Goal: Communication & Community: Answer question/provide support

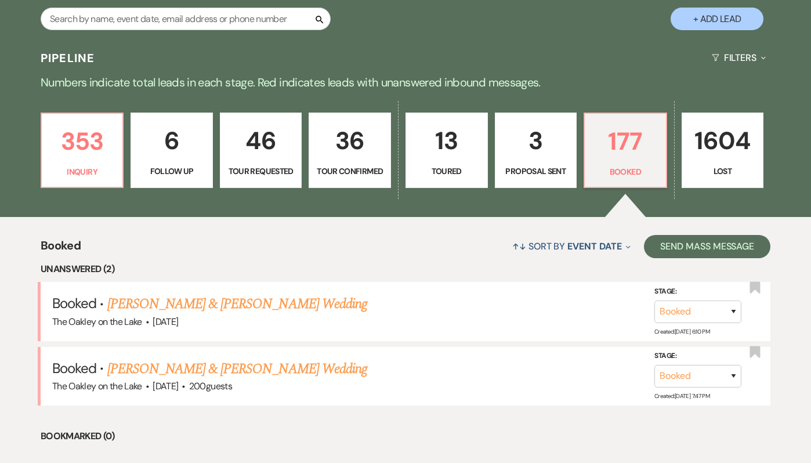
scroll to position [228, 0]
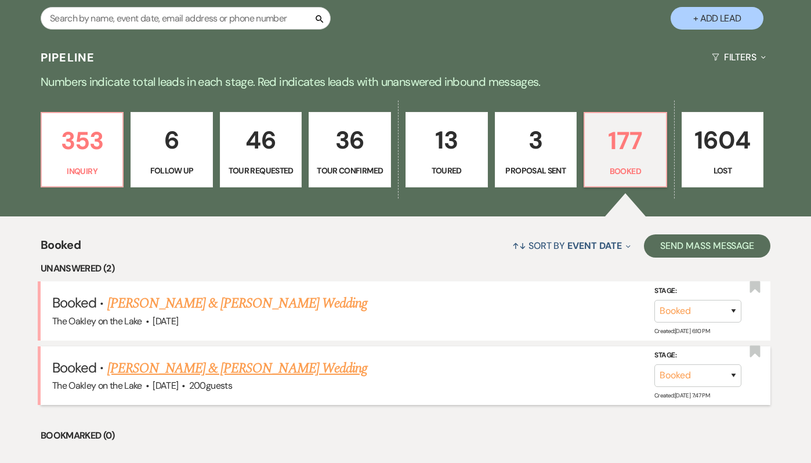
click at [310, 366] on link "[PERSON_NAME] & [PERSON_NAME] Wedding" at bounding box center [237, 368] width 260 height 21
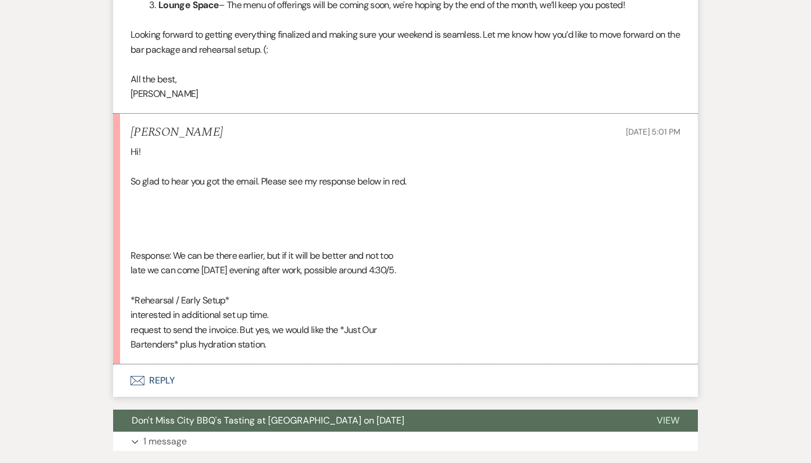
scroll to position [1651, 0]
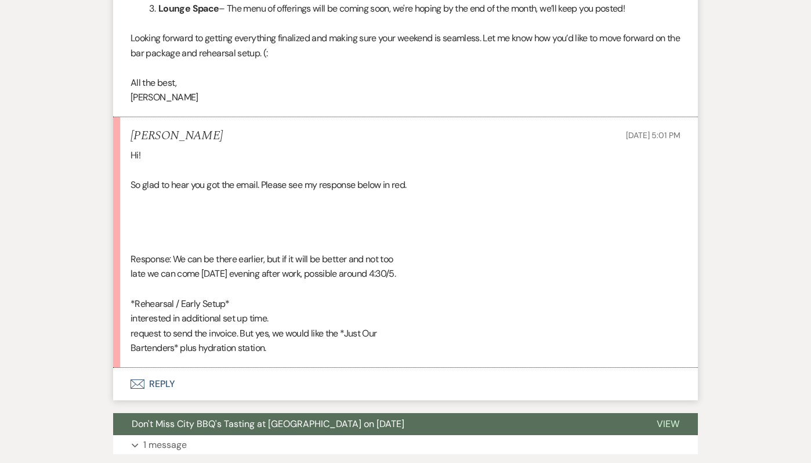
click at [163, 385] on button "Envelope Reply" at bounding box center [405, 384] width 584 height 32
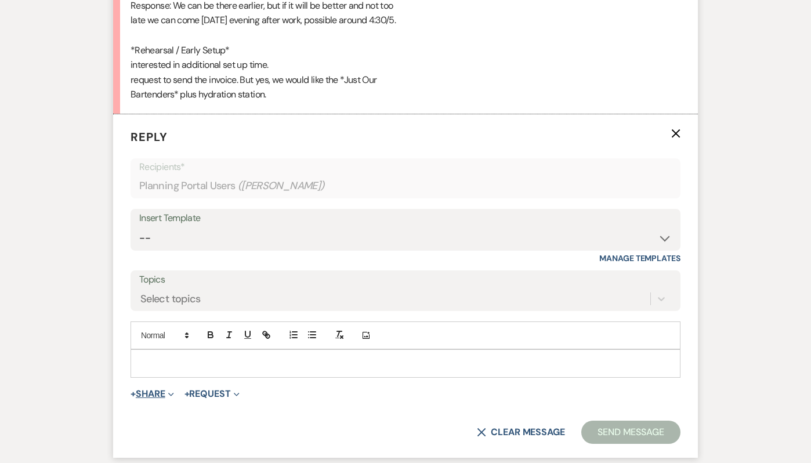
scroll to position [1907, 0]
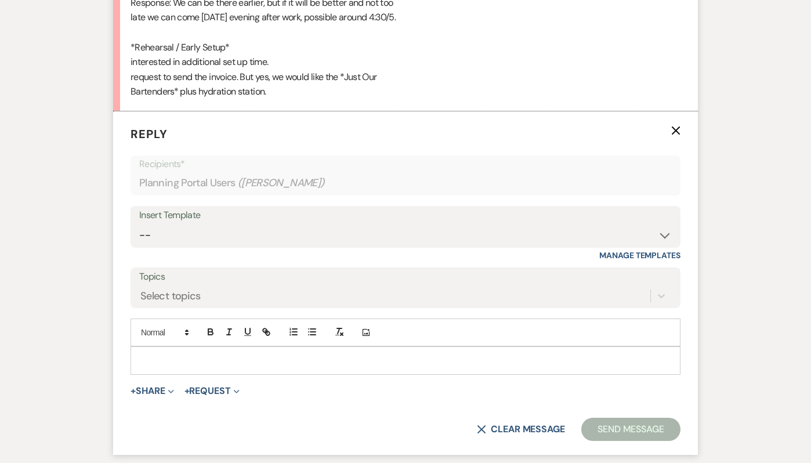
click at [148, 357] on p at bounding box center [405, 360] width 531 height 13
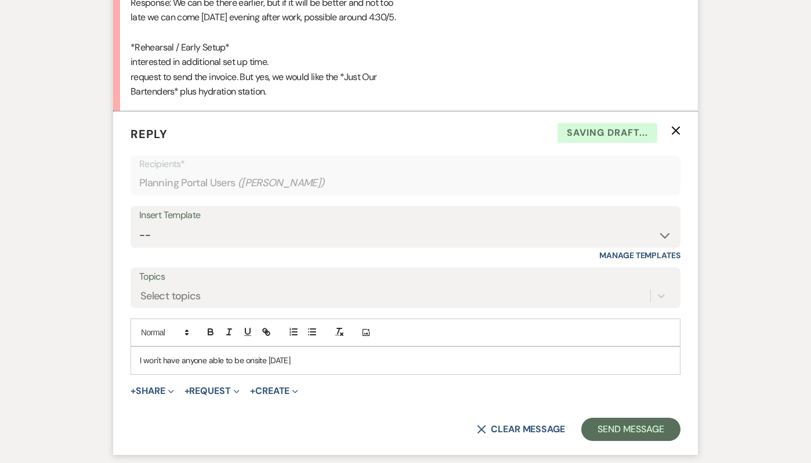
click at [135, 364] on div "I won't have anyone able to be onsite [DATE]" at bounding box center [405, 360] width 548 height 27
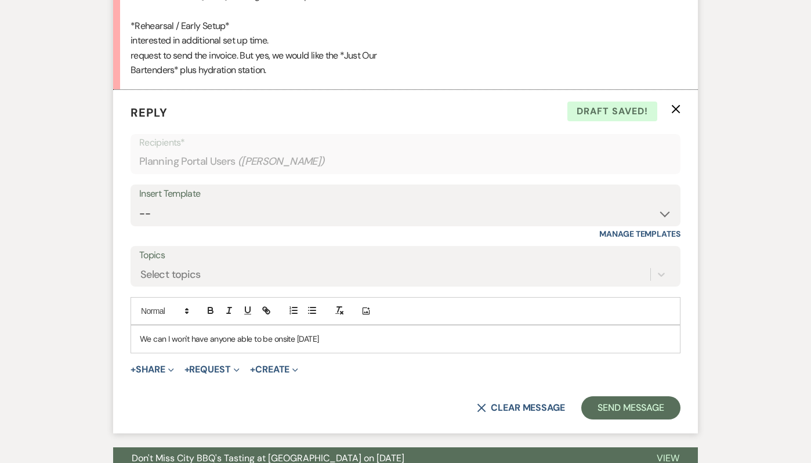
scroll to position [1952, 0]
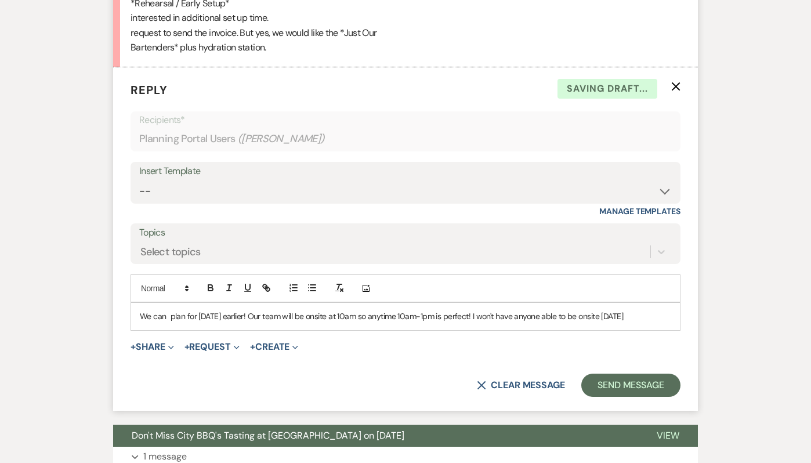
click at [648, 322] on p "We can plan for [DATE] earlier! Our team will be onsite at 10am so anytime 10am…" at bounding box center [405, 316] width 531 height 13
click at [545, 315] on p "We can plan for [DATE] earlier! Our team will be onsite at 10am so anytime 10am…" at bounding box center [405, 316] width 531 height 13
click at [170, 316] on p "We can plan for [DATE] earlier! Our team will be onsite at 10am so anytime 10am…" at bounding box center [405, 316] width 531 height 13
click at [248, 318] on p "We can plan for [DATE] earlier! Our team will be onsite at 10am so anytime 10am…" at bounding box center [405, 316] width 531 height 13
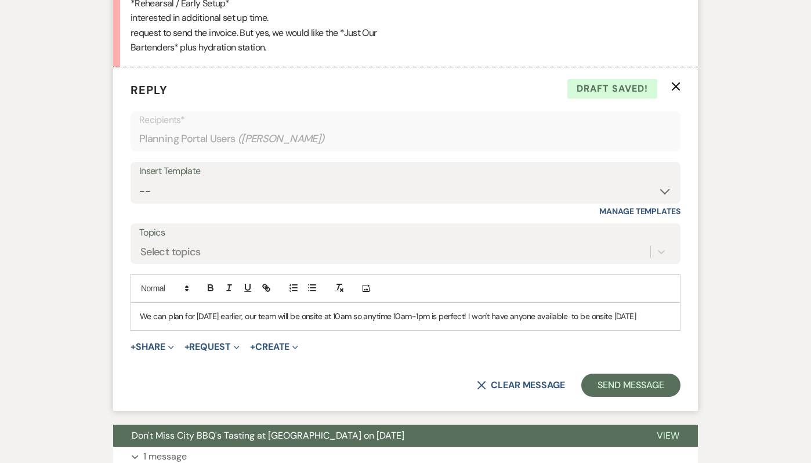
click at [572, 317] on p "We can plan for [DATE] earlier, our team will be onsite at 10am so anytime 10am…" at bounding box center [405, 316] width 531 height 13
click at [470, 314] on p "We can plan for [DATE] earlier, our team will be onsite at 10am so anytime 10am…" at bounding box center [405, 316] width 531 height 13
click at [654, 312] on p "We can plan for [DATE] earlier, our team will be onsite at 10am so anytime 10am…" at bounding box center [405, 316] width 531 height 13
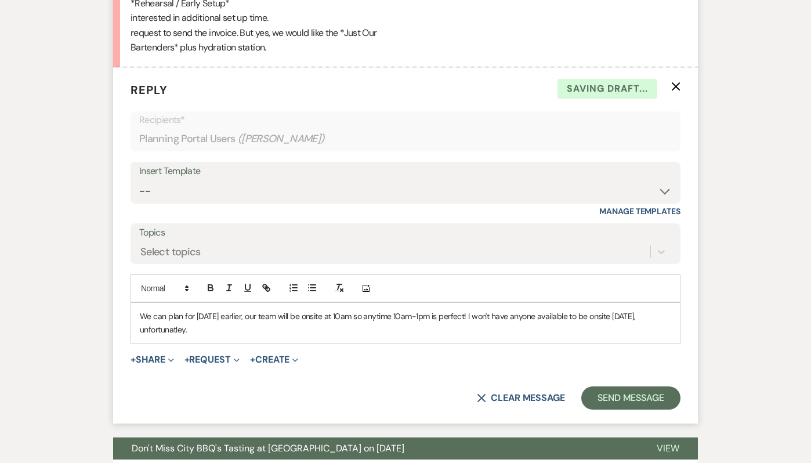
click at [155, 326] on p "We can plan for [DATE] earlier, our team will be onsite at 10am so anytime 10am…" at bounding box center [405, 323] width 531 height 26
click at [206, 331] on p "We can plan for [DATE] earlier, our team will be onsite at 10am so anytime 10am…" at bounding box center [405, 323] width 531 height 26
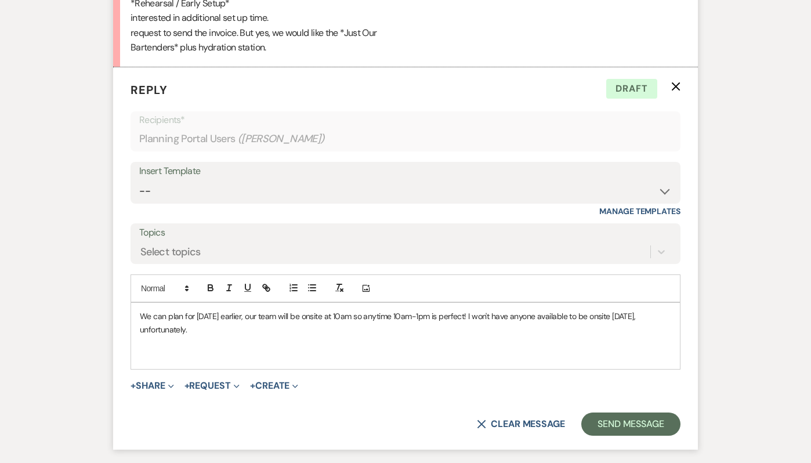
scroll to position [1950, 0]
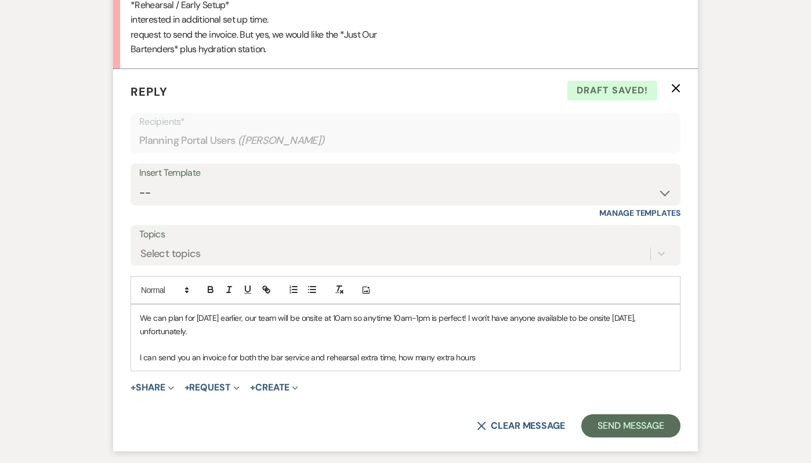
click at [492, 363] on p "I can send you an invoice for both the bar service and rehearsal extra time, ho…" at bounding box center [405, 357] width 531 height 13
drag, startPoint x: 490, startPoint y: 363, endPoint x: 393, endPoint y: 361, distance: 97.4
click at [393, 361] on p "I can send you an invoice for both the bar service and rehearsal extra time, ho…" at bounding box center [405, 357] width 531 height 13
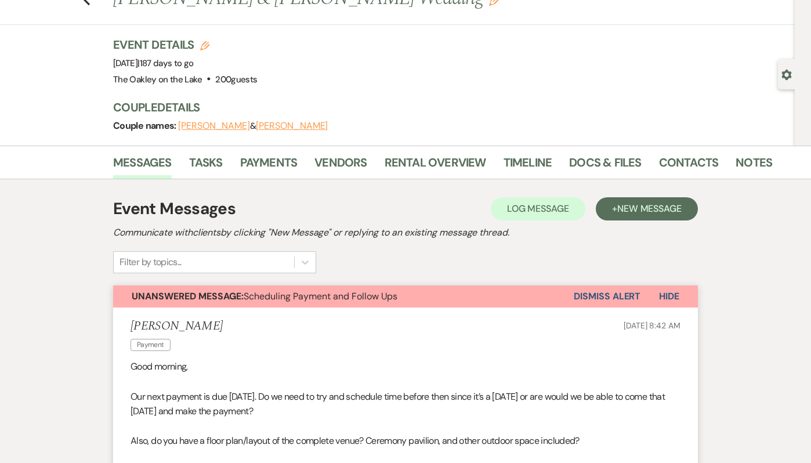
scroll to position [0, 0]
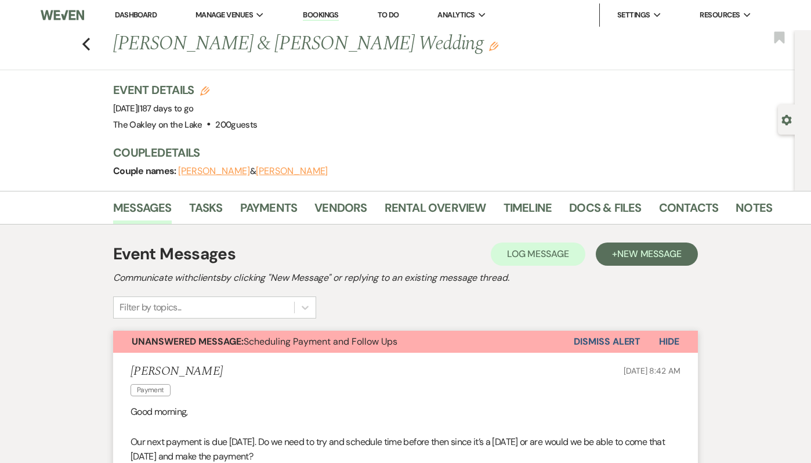
click at [133, 17] on link "Dashboard" at bounding box center [136, 15] width 42 height 10
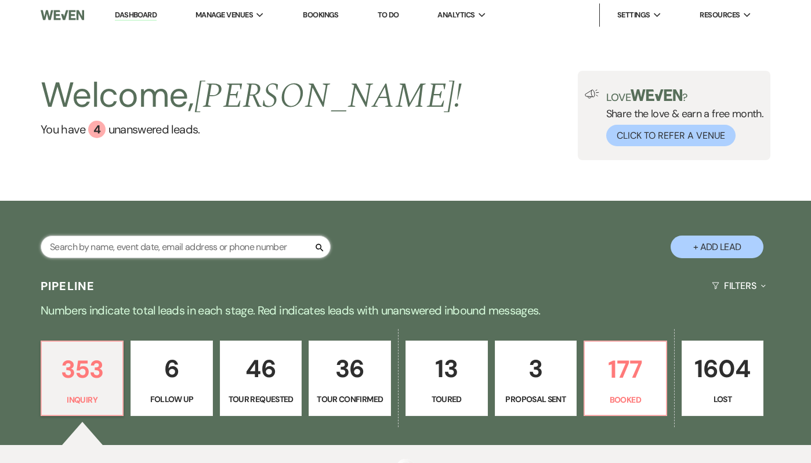
click at [134, 248] on input "text" at bounding box center [186, 246] width 290 height 23
type input "[PERSON_NAME]"
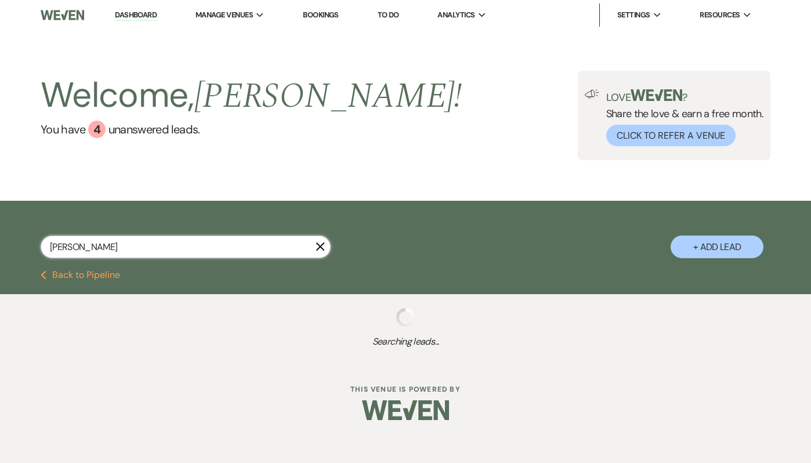
select select "4"
select select "8"
select select "5"
select select "8"
select select "5"
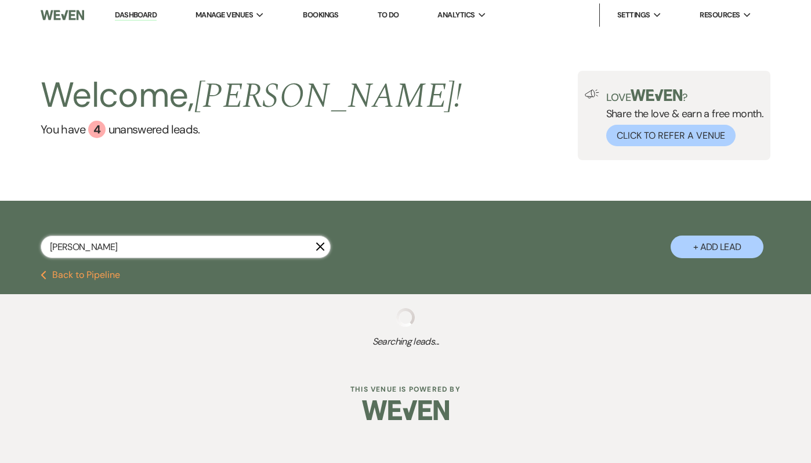
select select "8"
select select "5"
select select "8"
select select "5"
select select "8"
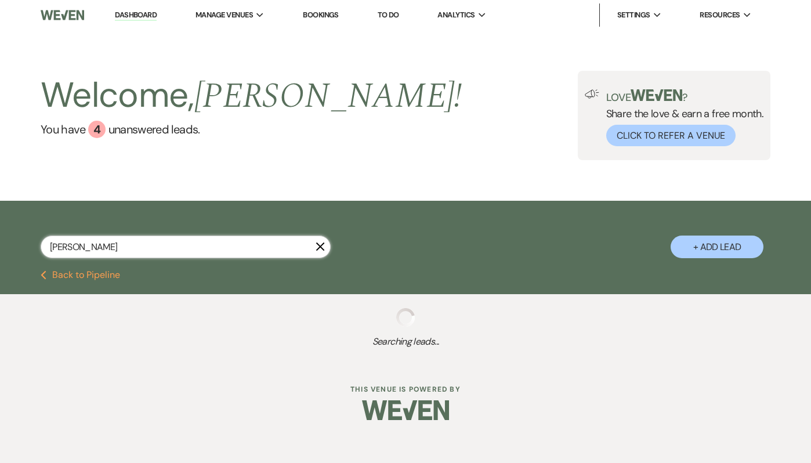
select select "3"
select select "8"
select select "5"
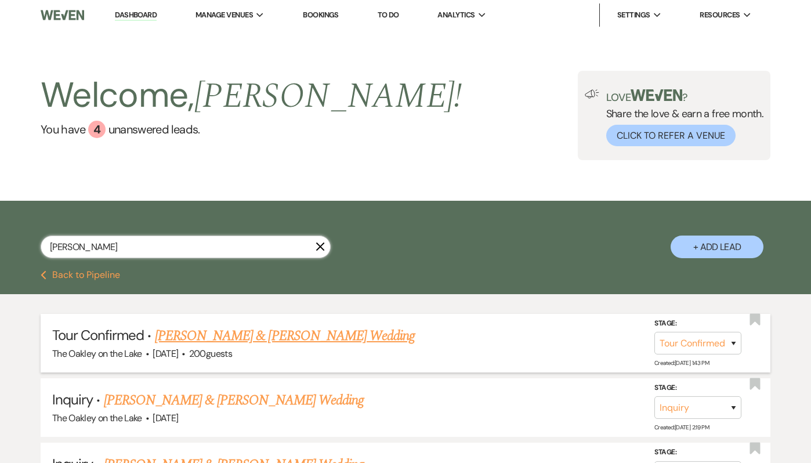
type input "[PERSON_NAME]"
click at [231, 344] on link "[PERSON_NAME] & [PERSON_NAME] Wedding" at bounding box center [285, 335] width 260 height 21
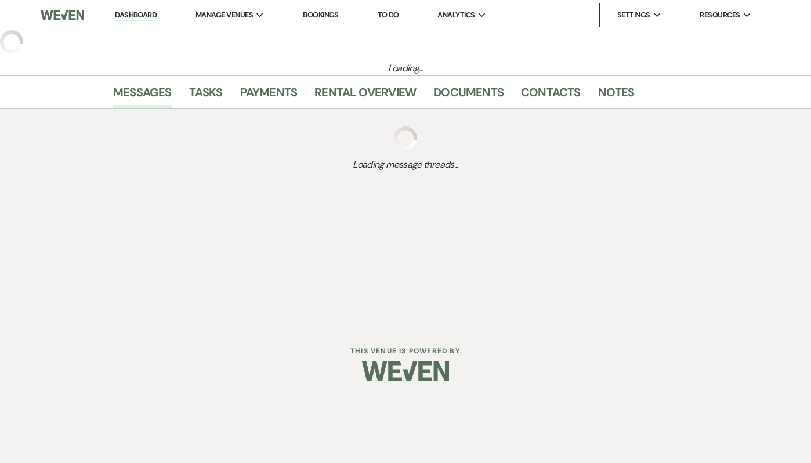
select select "4"
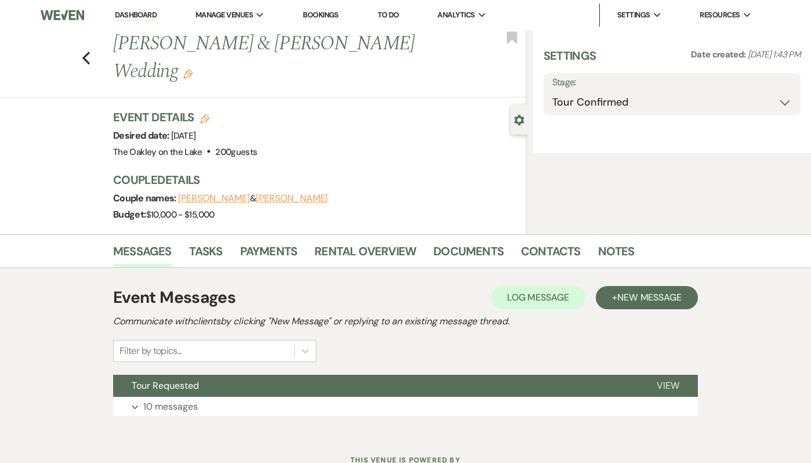
select select "5"
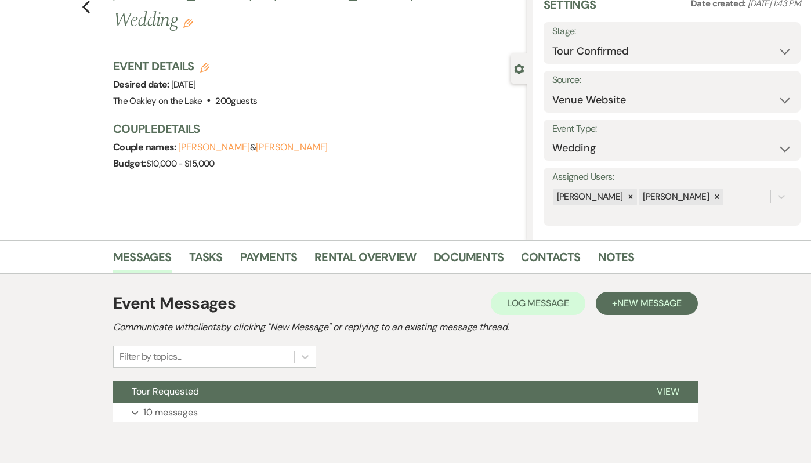
scroll to position [82, 0]
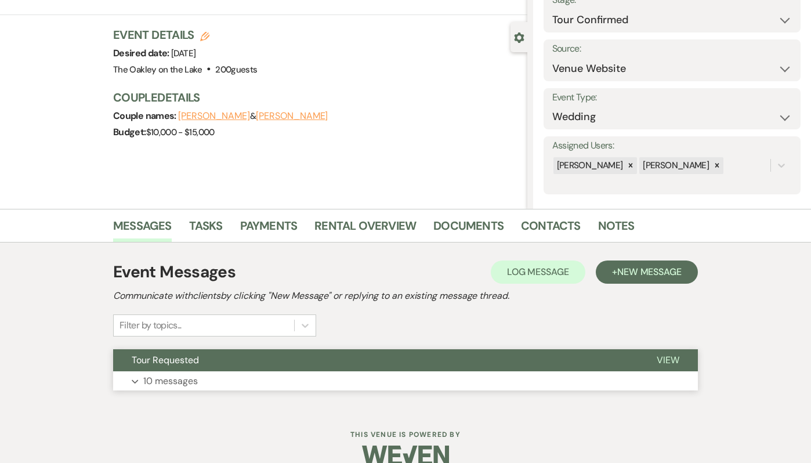
click at [243, 368] on button "Tour Requested" at bounding box center [375, 360] width 525 height 22
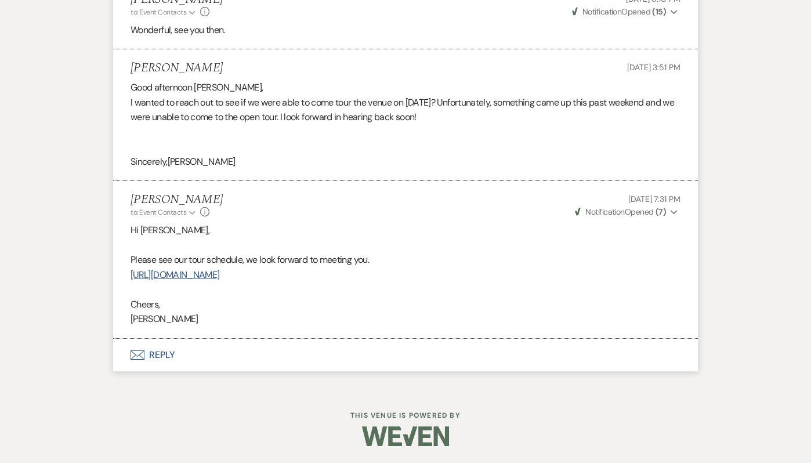
scroll to position [1739, 0]
click at [159, 354] on button "Envelope Reply" at bounding box center [405, 354] width 584 height 32
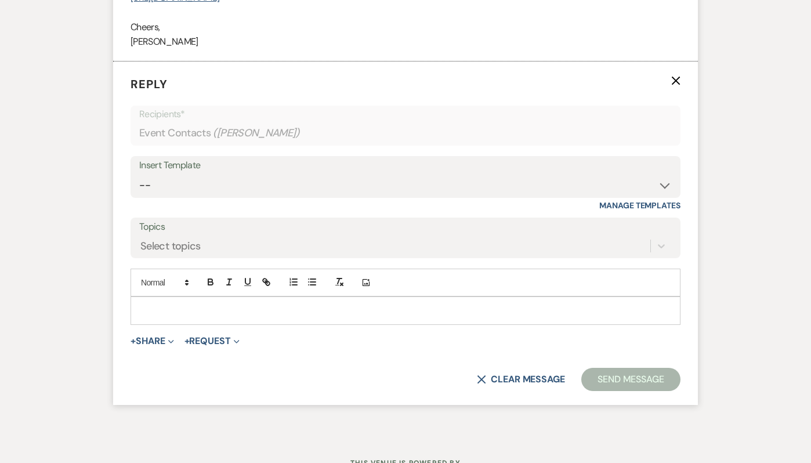
scroll to position [2018, 0]
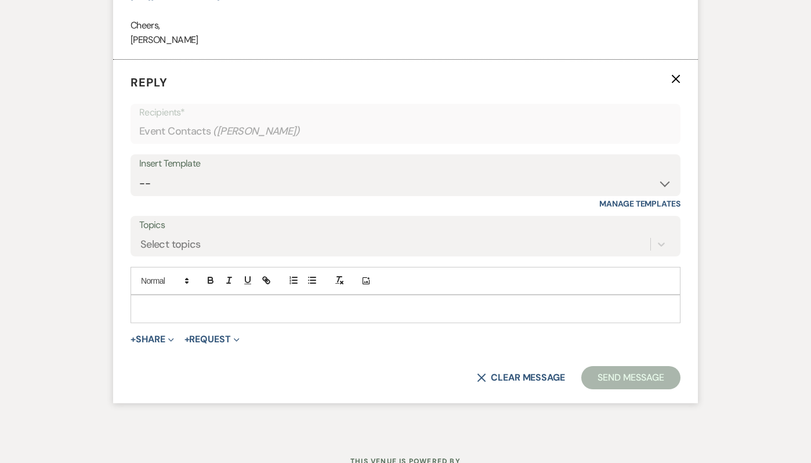
click at [143, 303] on p at bounding box center [405, 308] width 531 height 13
click at [171, 181] on select "-- Weven Planning Portal Introduction (Booked Events) Tour Request Response Fol…" at bounding box center [405, 183] width 532 height 23
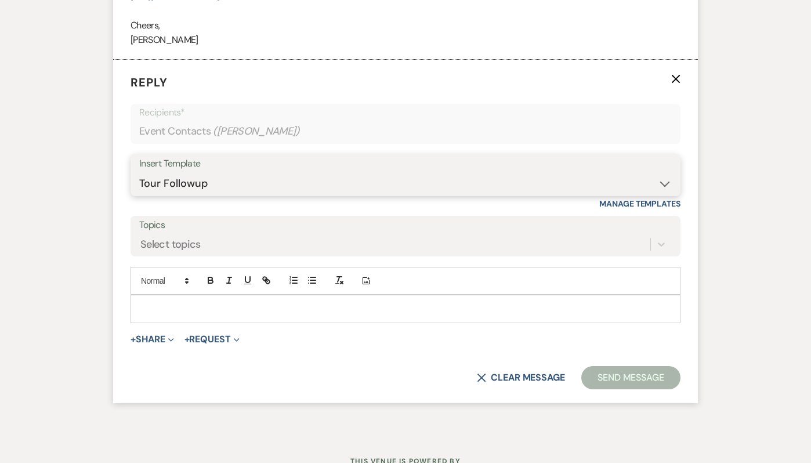
click at [139, 172] on select "-- Weven Planning Portal Introduction (Booked Events) Tour Request Response Fol…" at bounding box center [405, 183] width 532 height 23
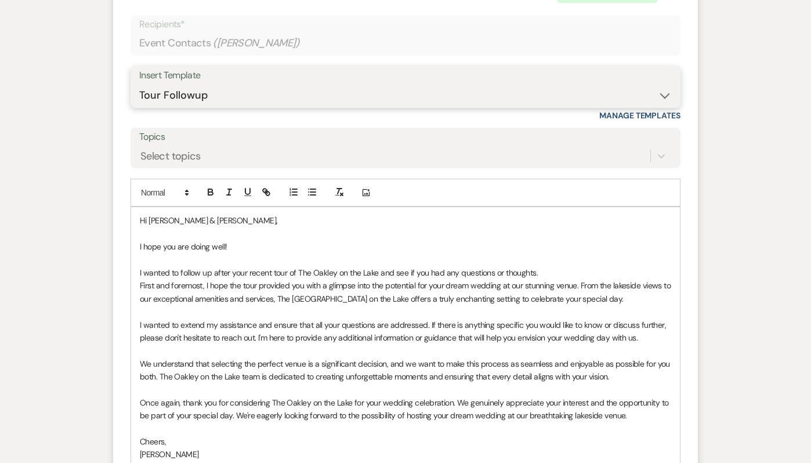
scroll to position [2105, 0]
click at [170, 94] on select "-- Weven Planning Portal Introduction (Booked Events) Tour Request Response Fol…" at bounding box center [405, 96] width 532 height 23
select select "5105"
click at [139, 85] on select "-- Weven Planning Portal Introduction (Booked Events) Tour Request Response Fol…" at bounding box center [405, 96] width 532 height 23
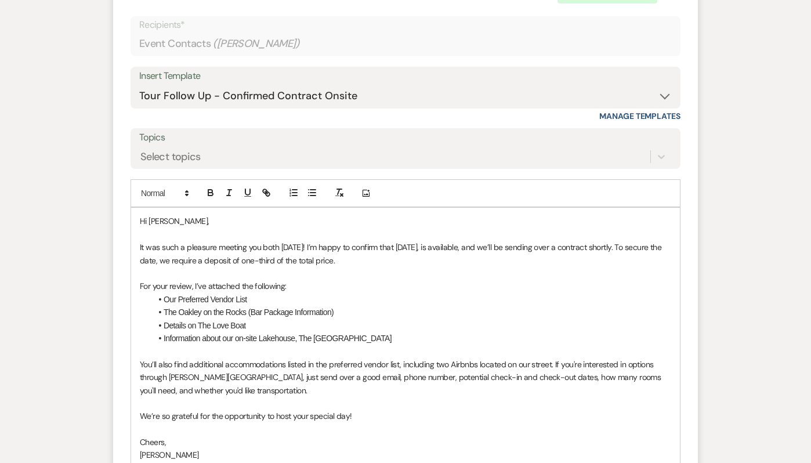
click at [223, 340] on li "Information about our on-site Lakehouse, The [GEOGRAPHIC_DATA]" at bounding box center [410, 338] width 519 height 13
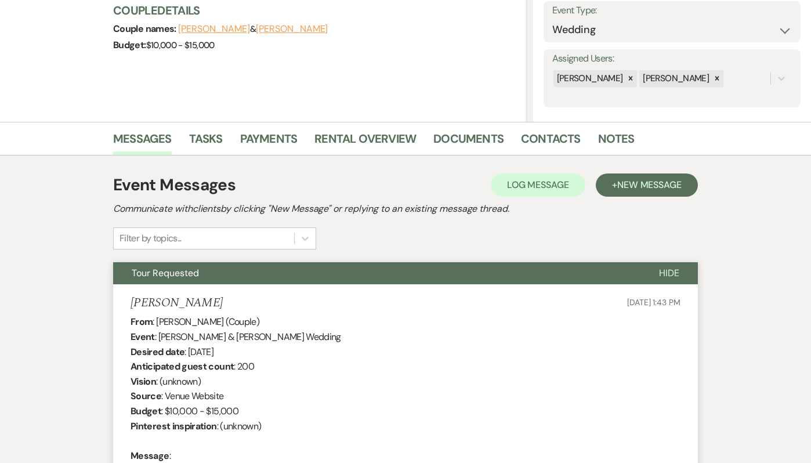
scroll to position [0, 0]
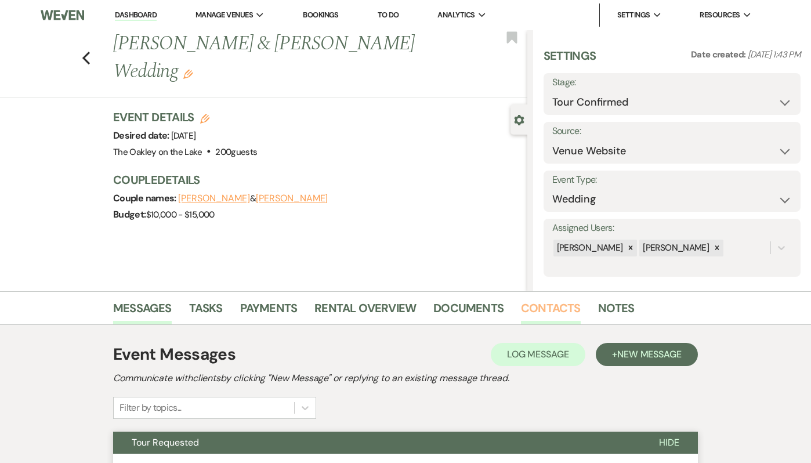
click at [543, 310] on link "Contacts" at bounding box center [551, 312] width 60 height 26
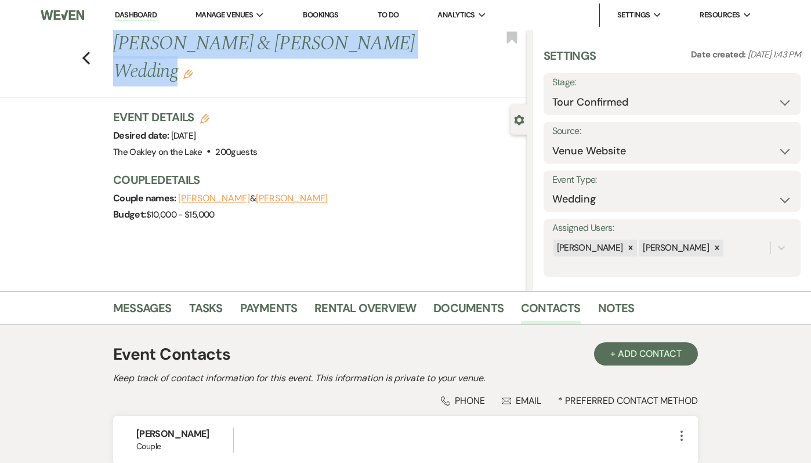
drag, startPoint x: 407, startPoint y: 43, endPoint x: 111, endPoint y: 50, distance: 295.8
click at [111, 50] on div "Previous [PERSON_NAME] & [PERSON_NAME] Wedding Edit" at bounding box center [317, 57] width 420 height 55
copy h1 "[PERSON_NAME] & [PERSON_NAME] Wedding"
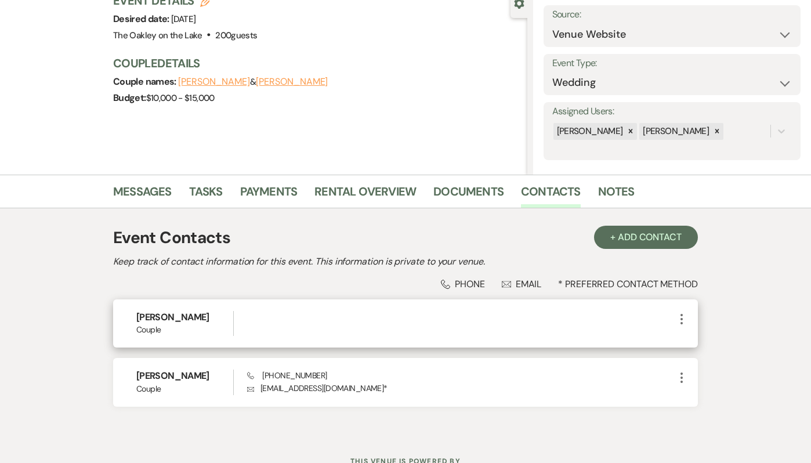
scroll to position [121, 0]
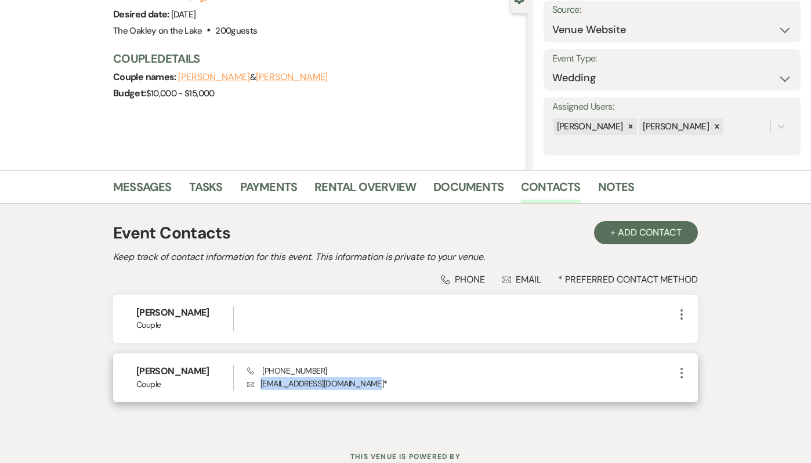
drag, startPoint x: 377, startPoint y: 384, endPoint x: 261, endPoint y: 384, distance: 116.5
click at [261, 384] on p "Envelope [EMAIL_ADDRESS][DOMAIN_NAME] *" at bounding box center [460, 383] width 427 height 13
copy p "[EMAIL_ADDRESS][DOMAIN_NAME]"
drag, startPoint x: 323, startPoint y: 372, endPoint x: 261, endPoint y: 376, distance: 61.6
click at [261, 376] on div "Phone [PHONE_NUMBER] Envelope [EMAIL_ADDRESS][DOMAIN_NAME] *" at bounding box center [460, 377] width 427 height 25
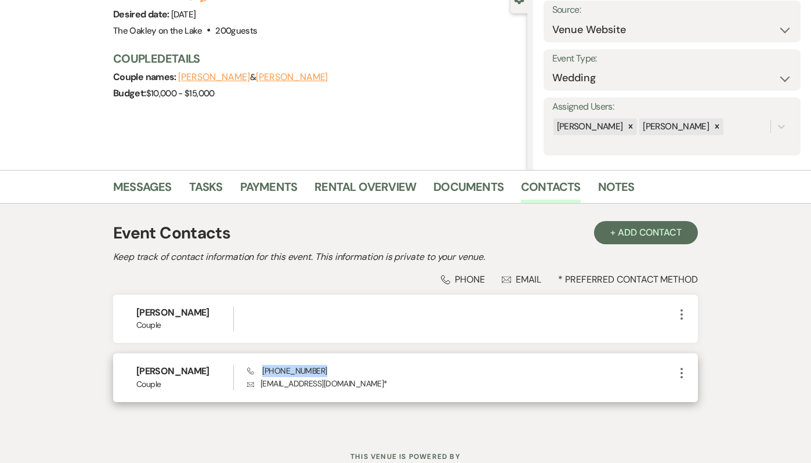
copy span "[PHONE_NUMBER]"
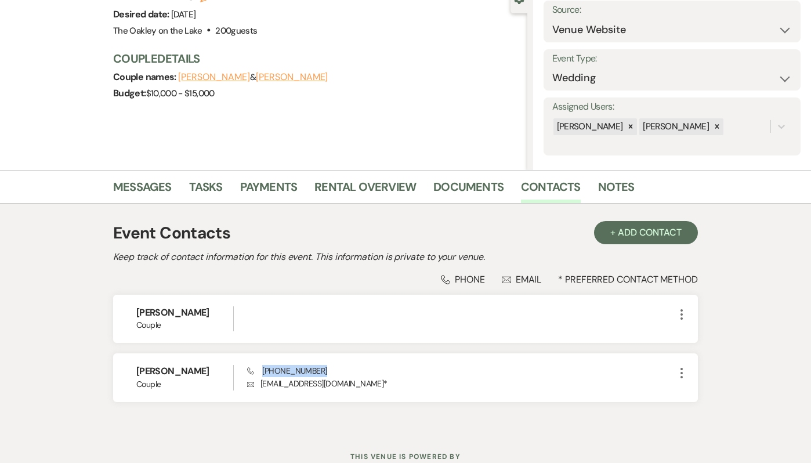
scroll to position [0, 0]
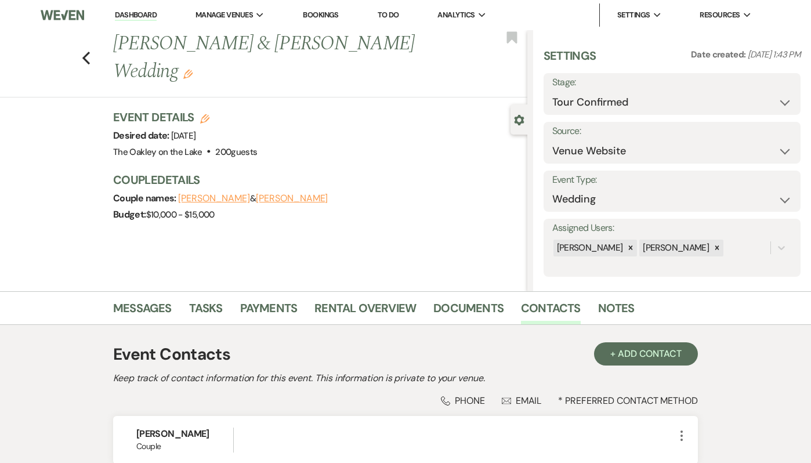
click at [141, 13] on link "Dashboard" at bounding box center [136, 15] width 42 height 11
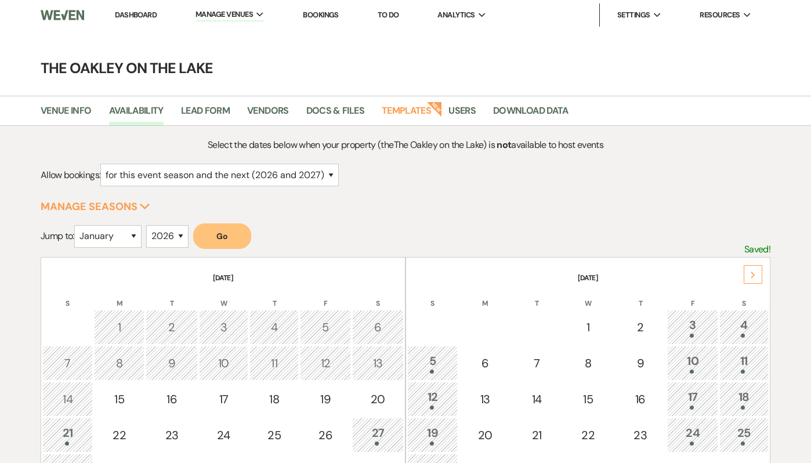
click at [134, 15] on link "Dashboard" at bounding box center [136, 15] width 42 height 10
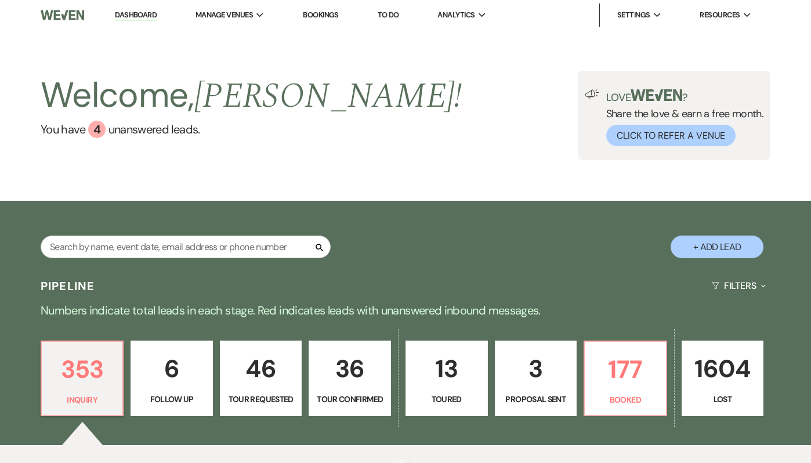
click at [151, 206] on div "Search + Add Lead" at bounding box center [405, 236] width 811 height 61
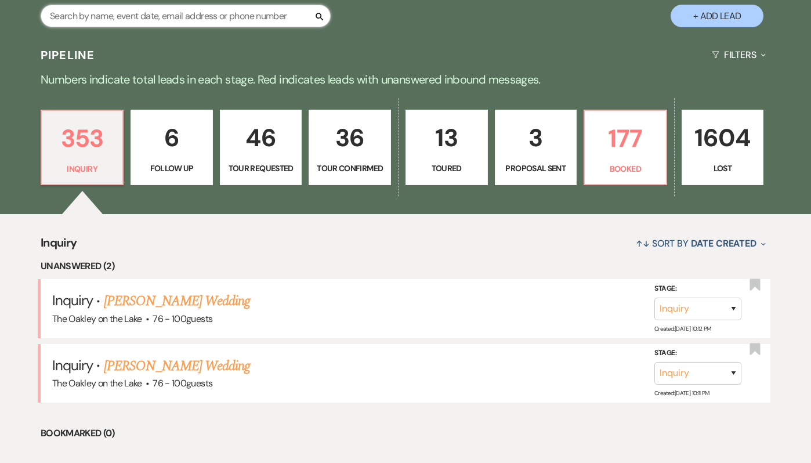
click at [160, 18] on input "text" at bounding box center [186, 16] width 290 height 23
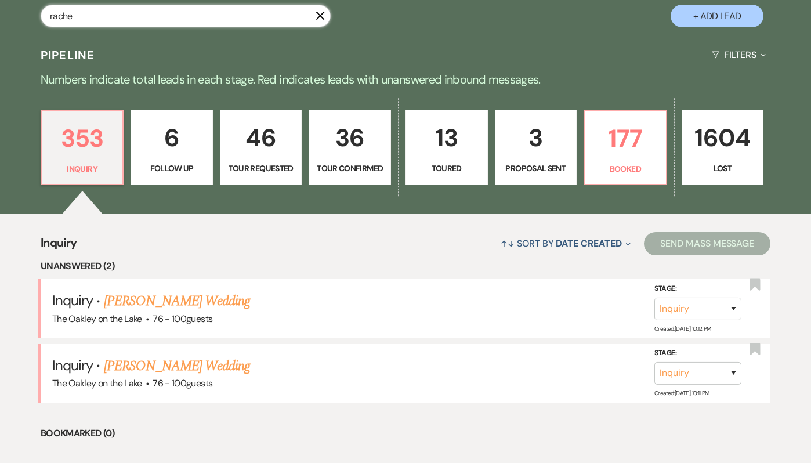
type input "[PERSON_NAME]"
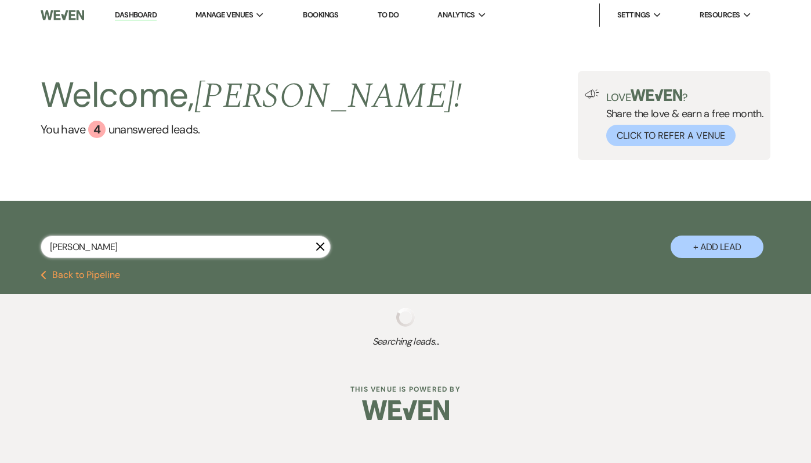
select select "4"
select select "8"
select select "5"
select select "8"
select select "5"
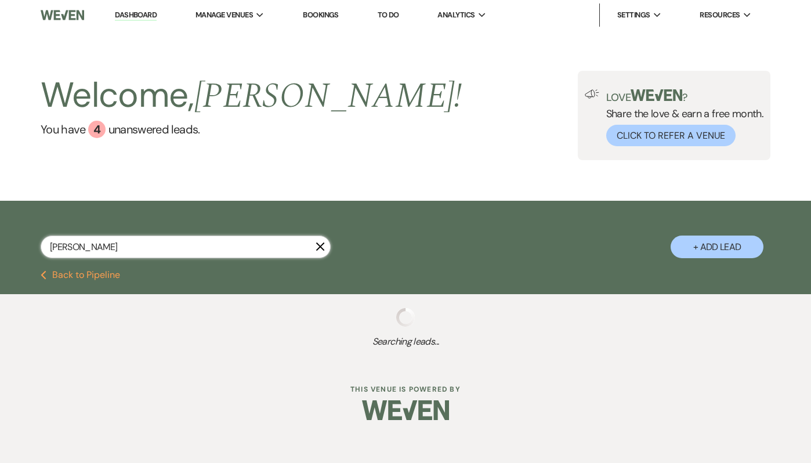
select select "8"
select select "5"
select select "8"
select select "5"
select select "8"
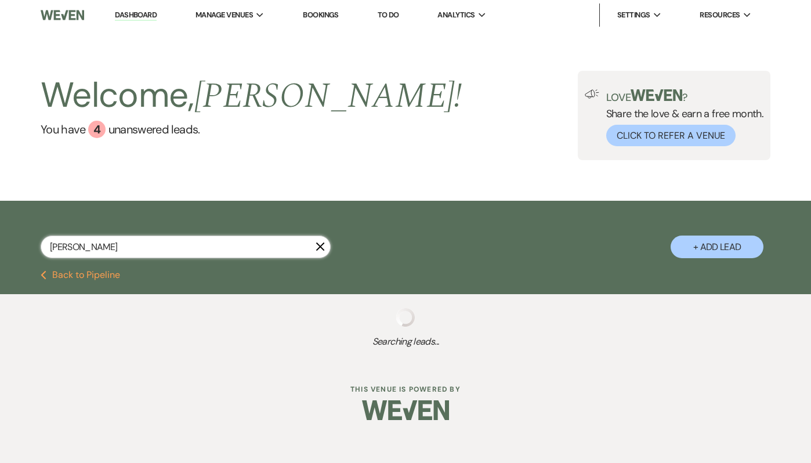
select select "3"
select select "8"
select select "5"
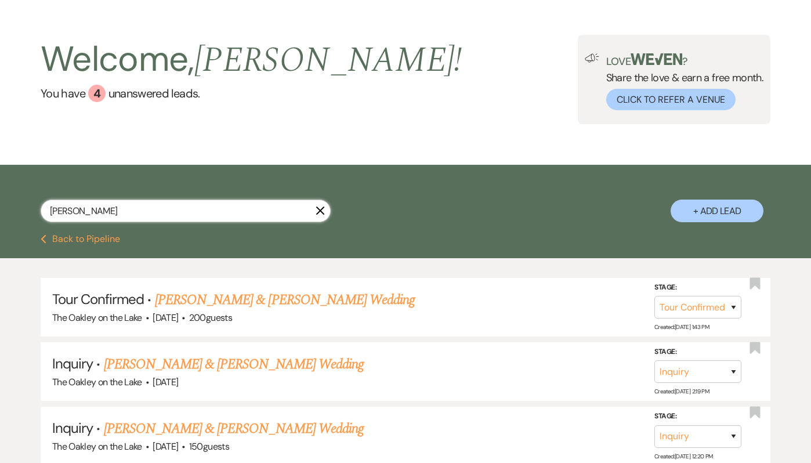
scroll to position [54, 0]
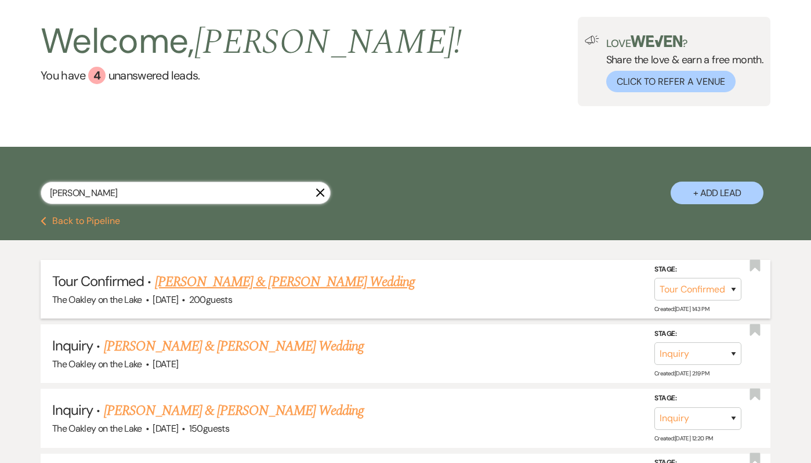
type input "[PERSON_NAME]"
click at [237, 281] on link "[PERSON_NAME] & [PERSON_NAME] Wedding" at bounding box center [285, 281] width 260 height 21
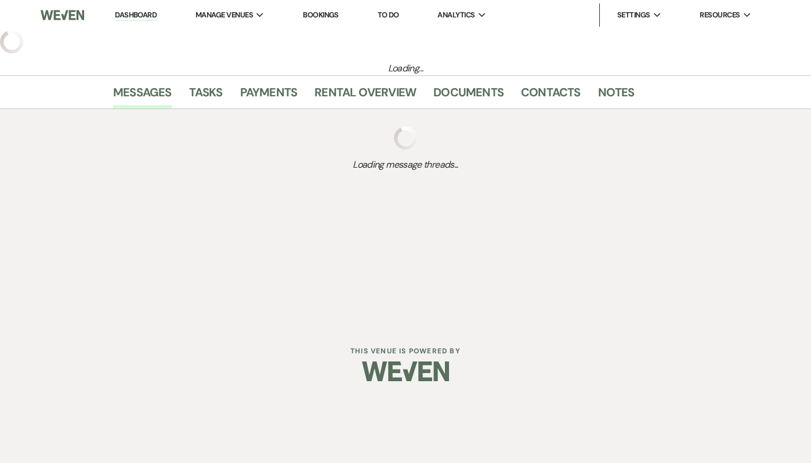
select select "4"
select select "5"
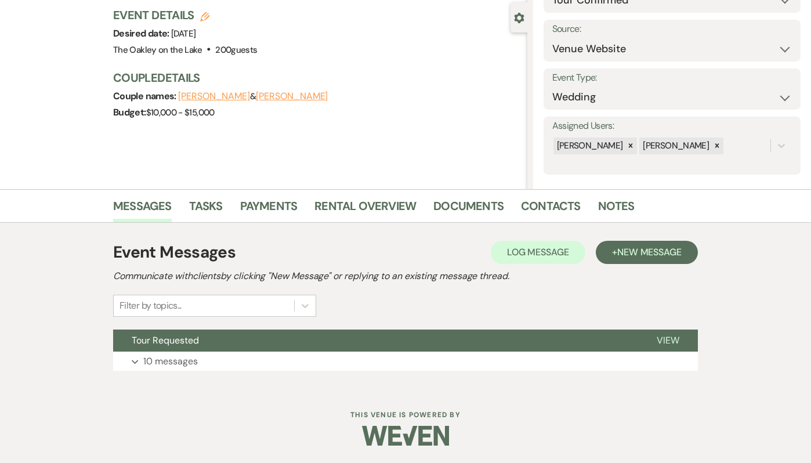
scroll to position [98, 0]
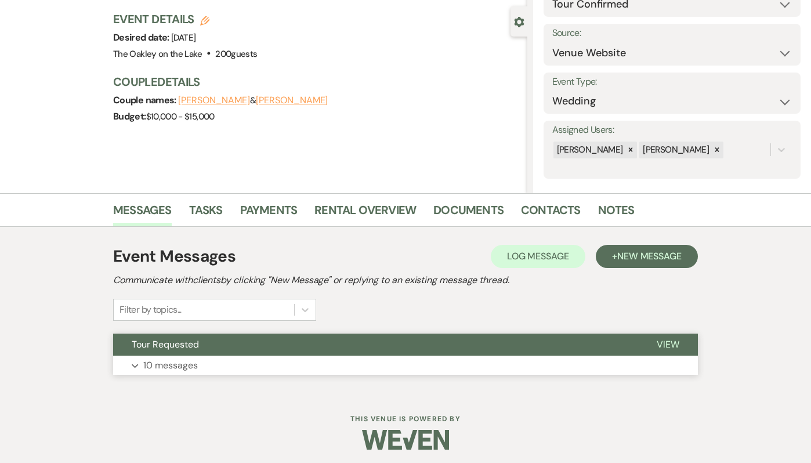
click at [194, 362] on p "10 messages" at bounding box center [170, 365] width 54 height 15
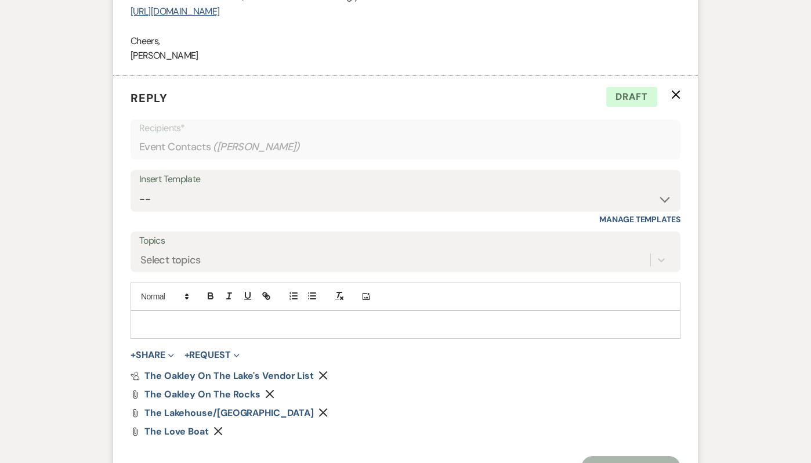
scroll to position [2004, 0]
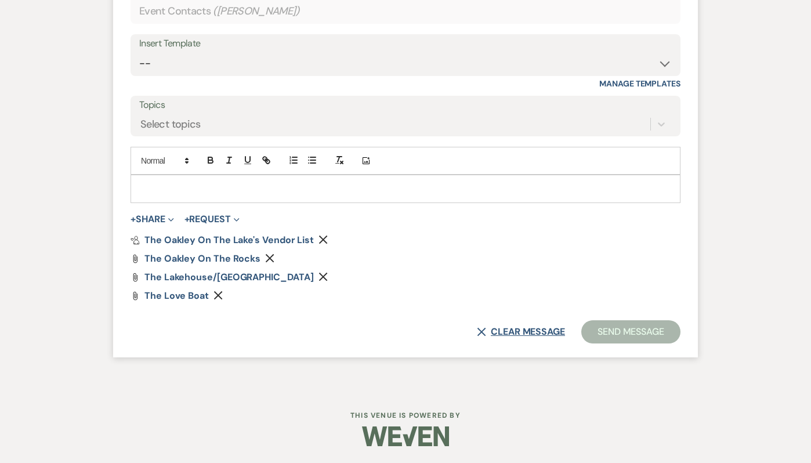
click at [547, 336] on button "X Clear message" at bounding box center [521, 331] width 88 height 9
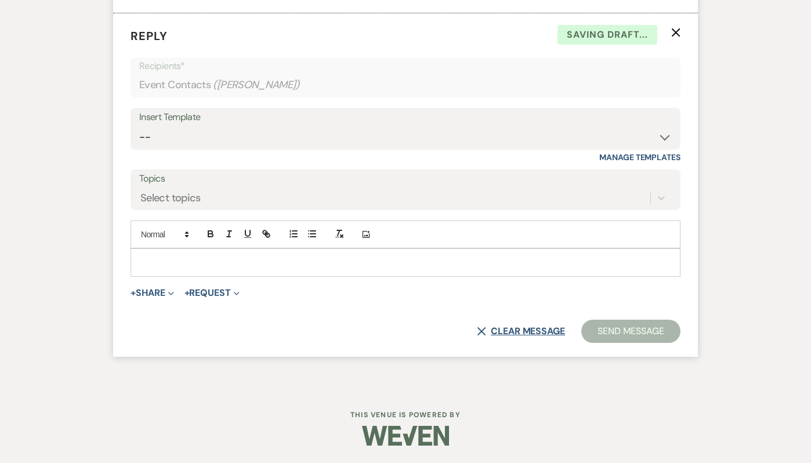
scroll to position [2063, 0]
click at [678, 31] on icon "X" at bounding box center [675, 32] width 9 height 9
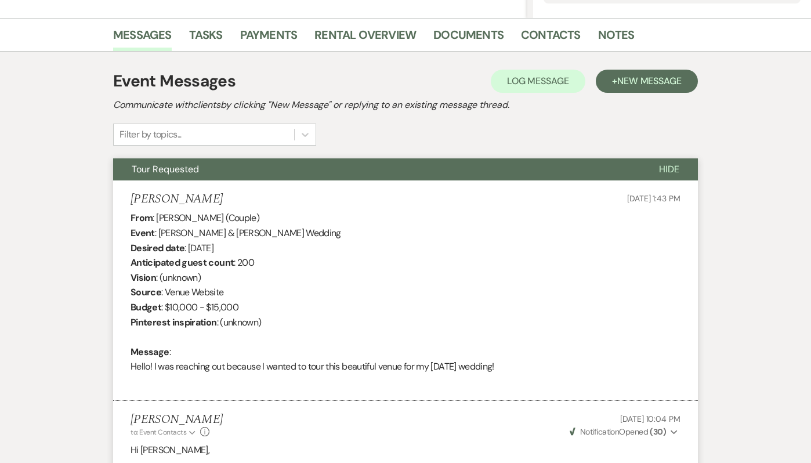
scroll to position [0, 0]
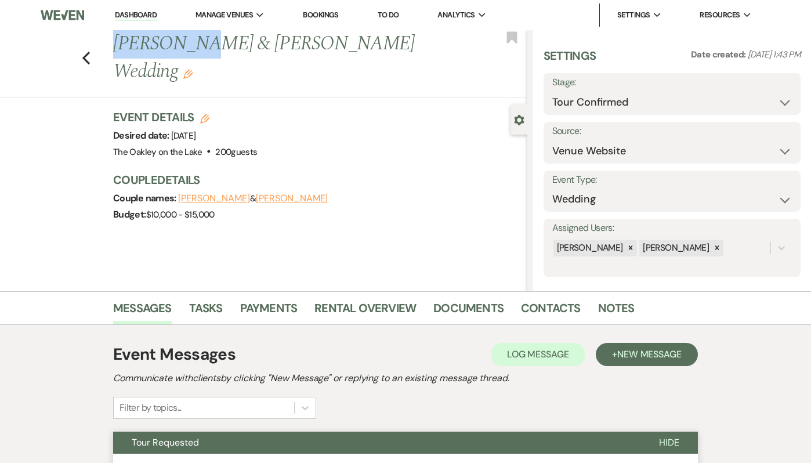
drag, startPoint x: 192, startPoint y: 45, endPoint x: 113, endPoint y: 43, distance: 78.9
click at [113, 44] on h1 "Peyton Ray & Rachel Andrews's Wedding Edit" at bounding box center [276, 57] width 326 height 55
copy h1 "[PERSON_NAME]"
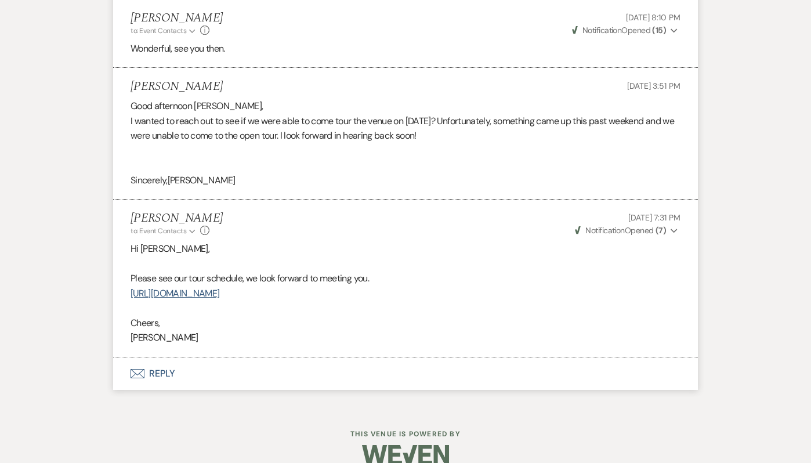
scroll to position [1739, 0]
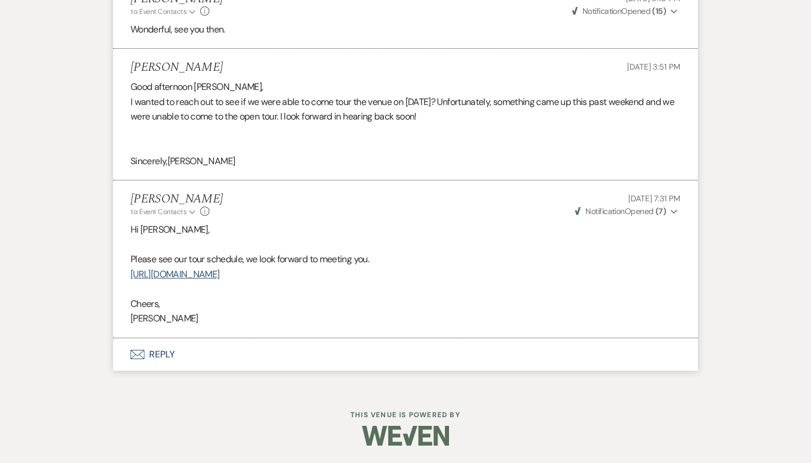
click at [148, 370] on button "Envelope Reply" at bounding box center [405, 354] width 584 height 32
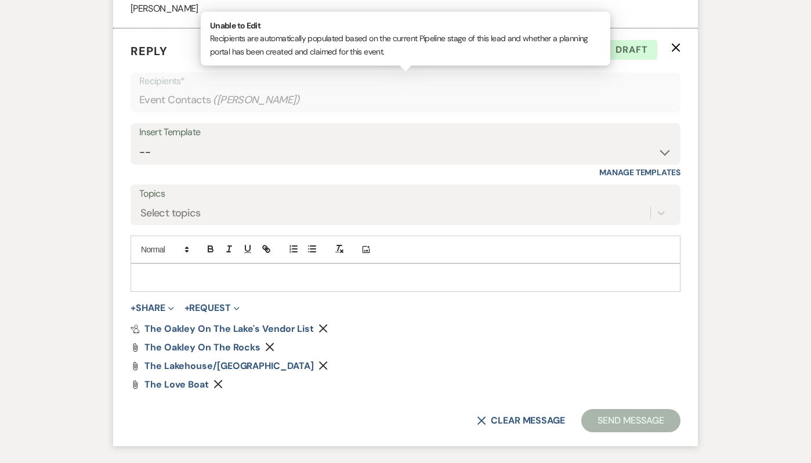
scroll to position [2055, 0]
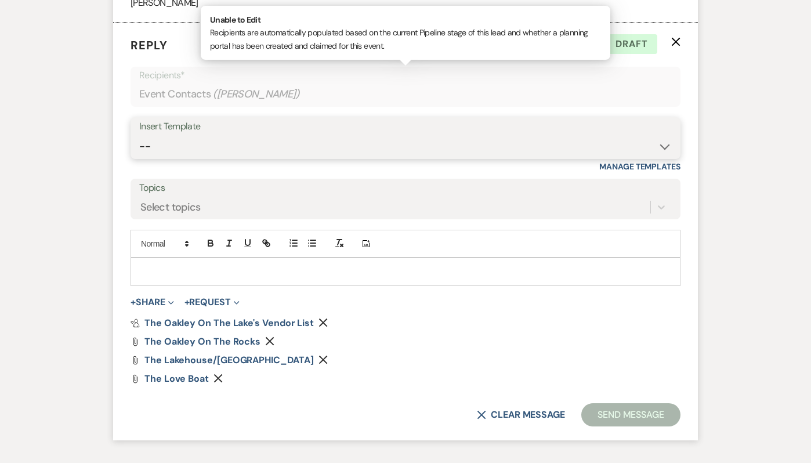
click at [212, 144] on select "-- Weven Planning Portal Introduction (Booked Events) Tour Request Response Fol…" at bounding box center [405, 146] width 532 height 23
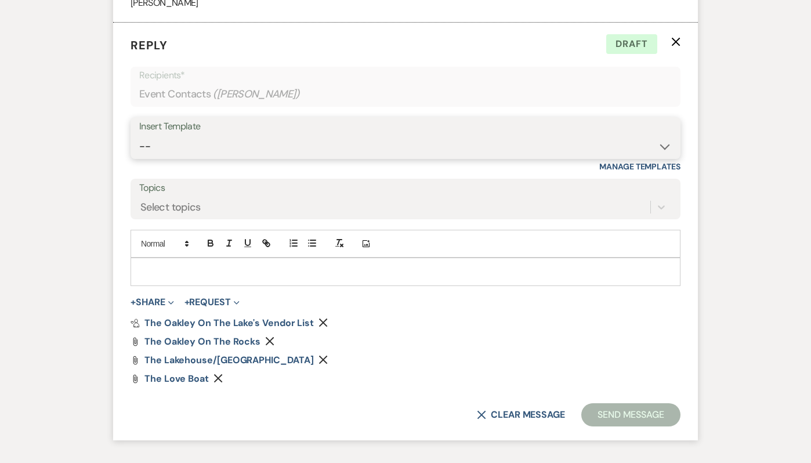
select select "5105"
click at [139, 135] on select "-- Weven Planning Portal Introduction (Booked Events) Tour Request Response Fol…" at bounding box center [405, 146] width 532 height 23
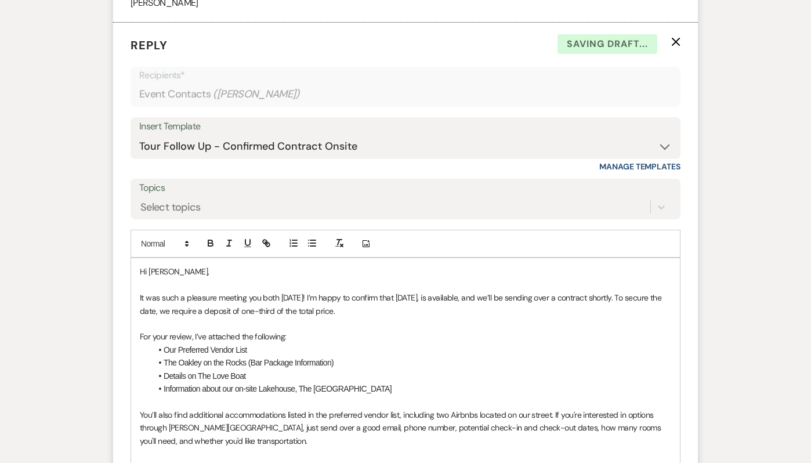
click at [215, 286] on p at bounding box center [405, 284] width 531 height 13
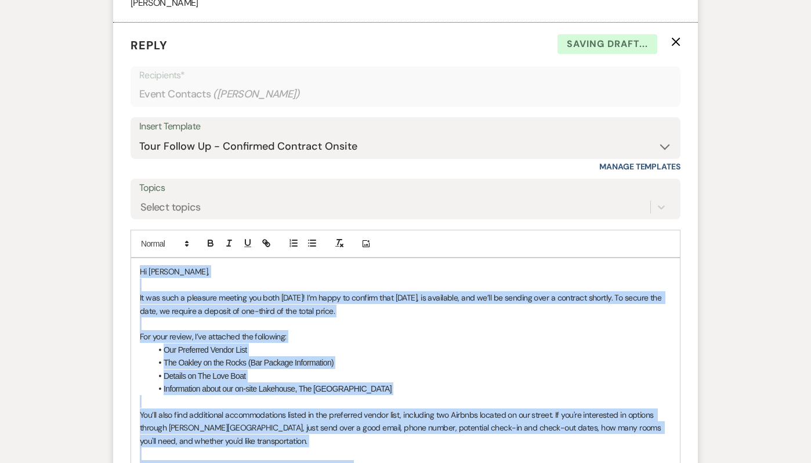
copy div "Hi [PERSON_NAME], It was such a pleasure meeting you both [DATE]! I’m happy to …"
